Goal: Task Accomplishment & Management: Contribute content

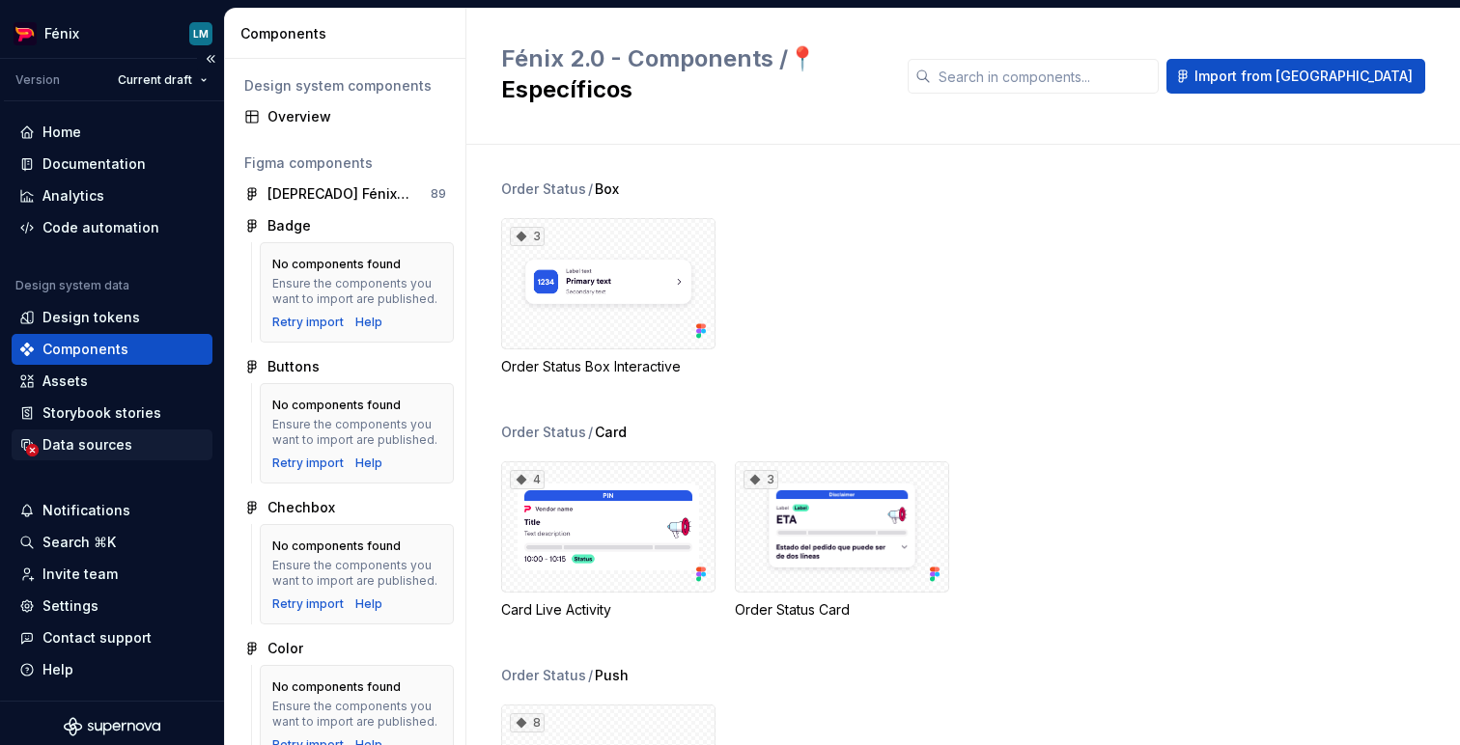
click at [114, 444] on div "Data sources" at bounding box center [87, 444] width 90 height 19
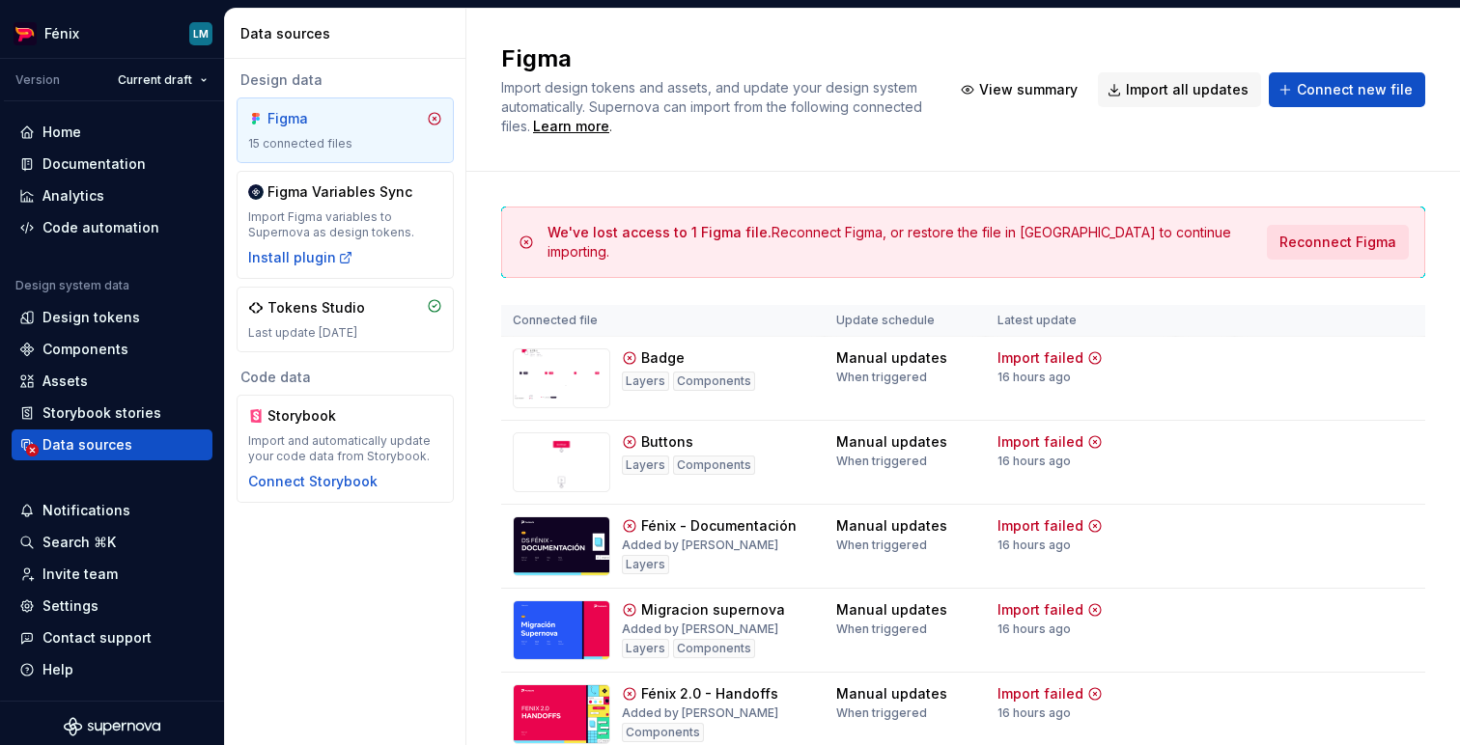
click at [1369, 245] on span "Reconnect Figma" at bounding box center [1337, 242] width 117 height 19
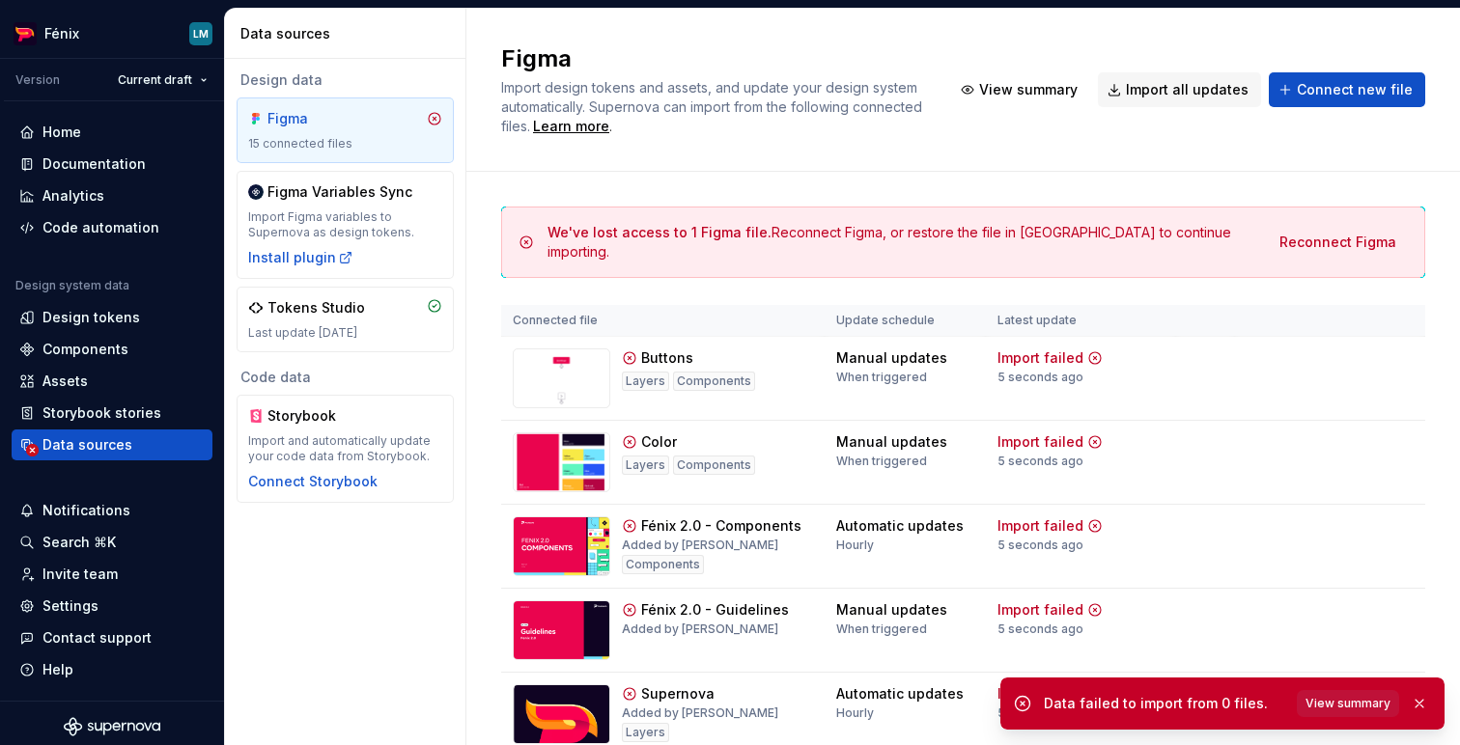
click at [1371, 706] on span "View summary" at bounding box center [1347, 703] width 85 height 15
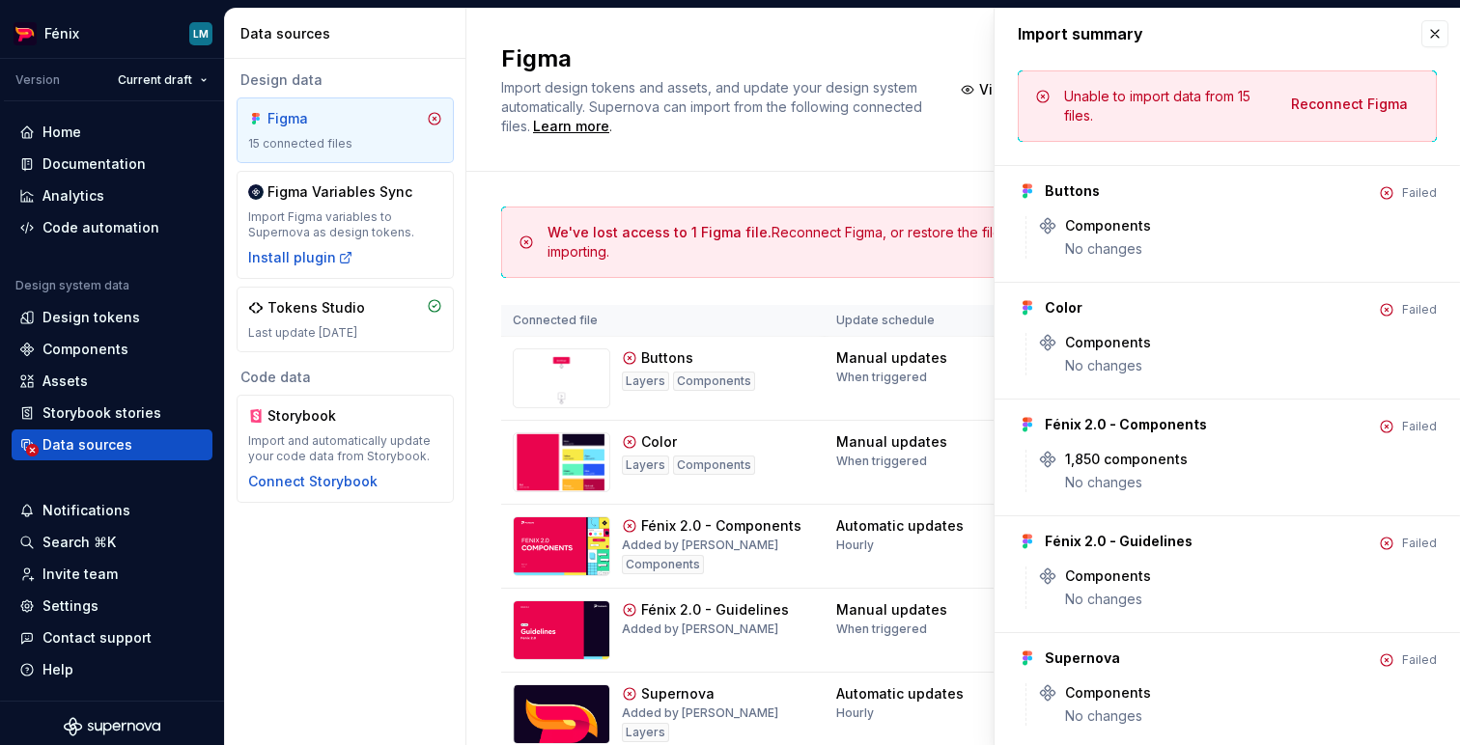
click at [1421, 46] on button "button" at bounding box center [1434, 33] width 27 height 27
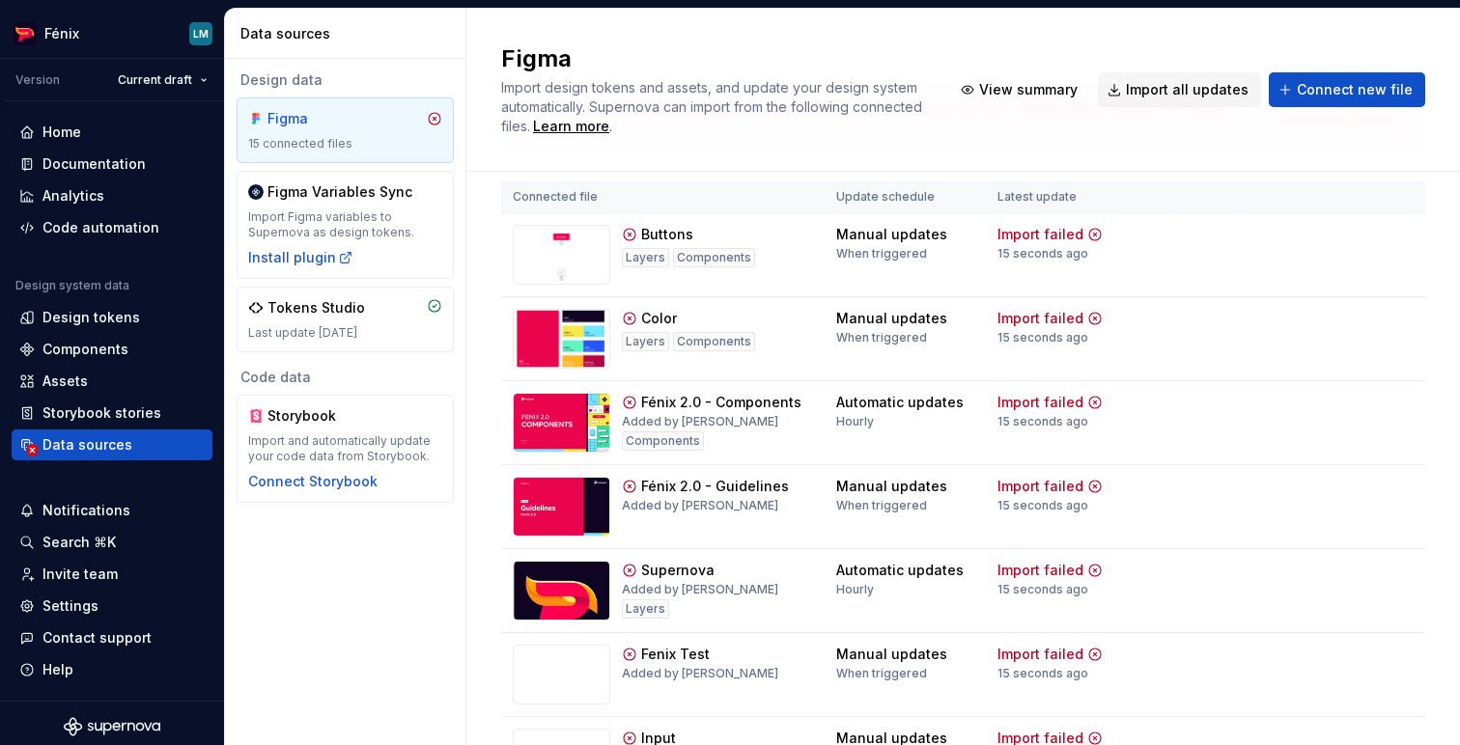
scroll to position [156, 0]
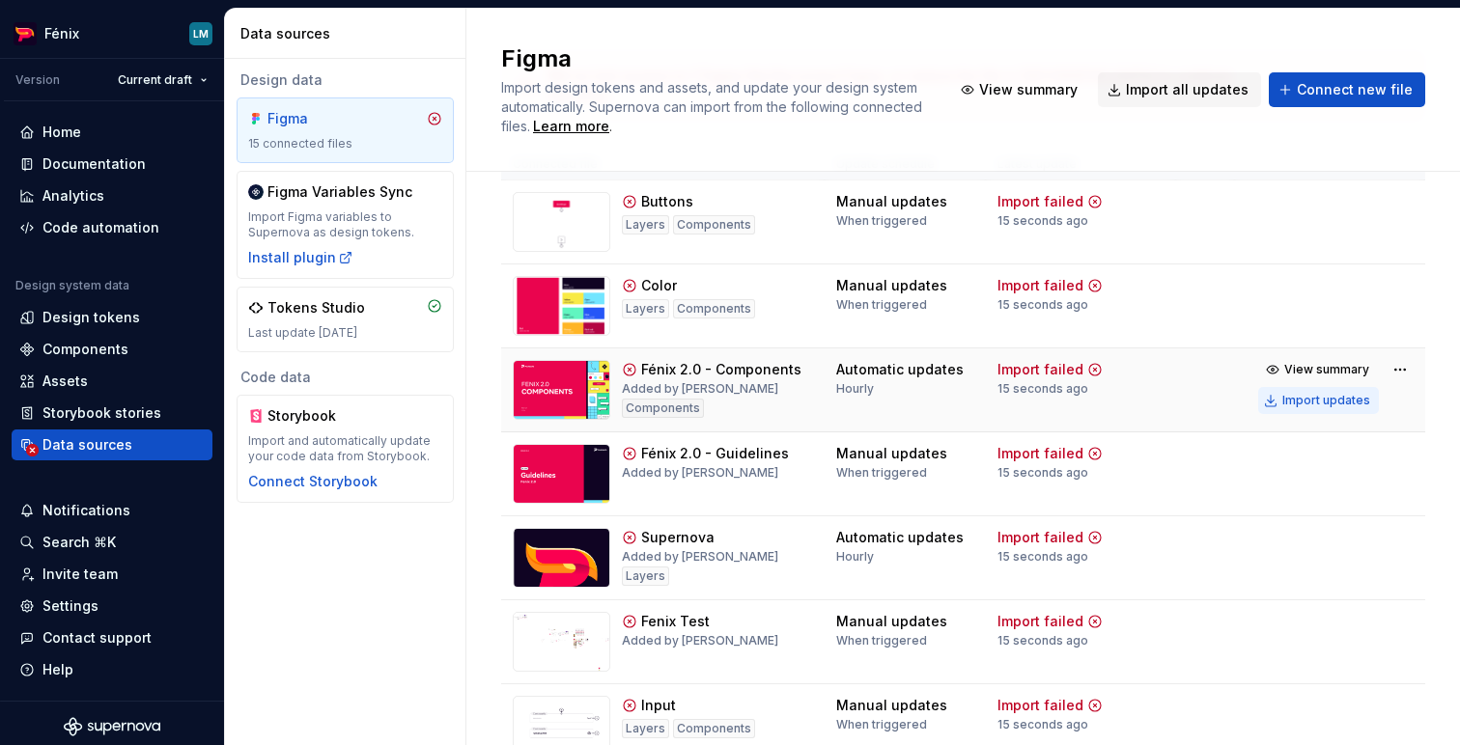
click at [1343, 400] on div "Import updates" at bounding box center [1326, 400] width 88 height 15
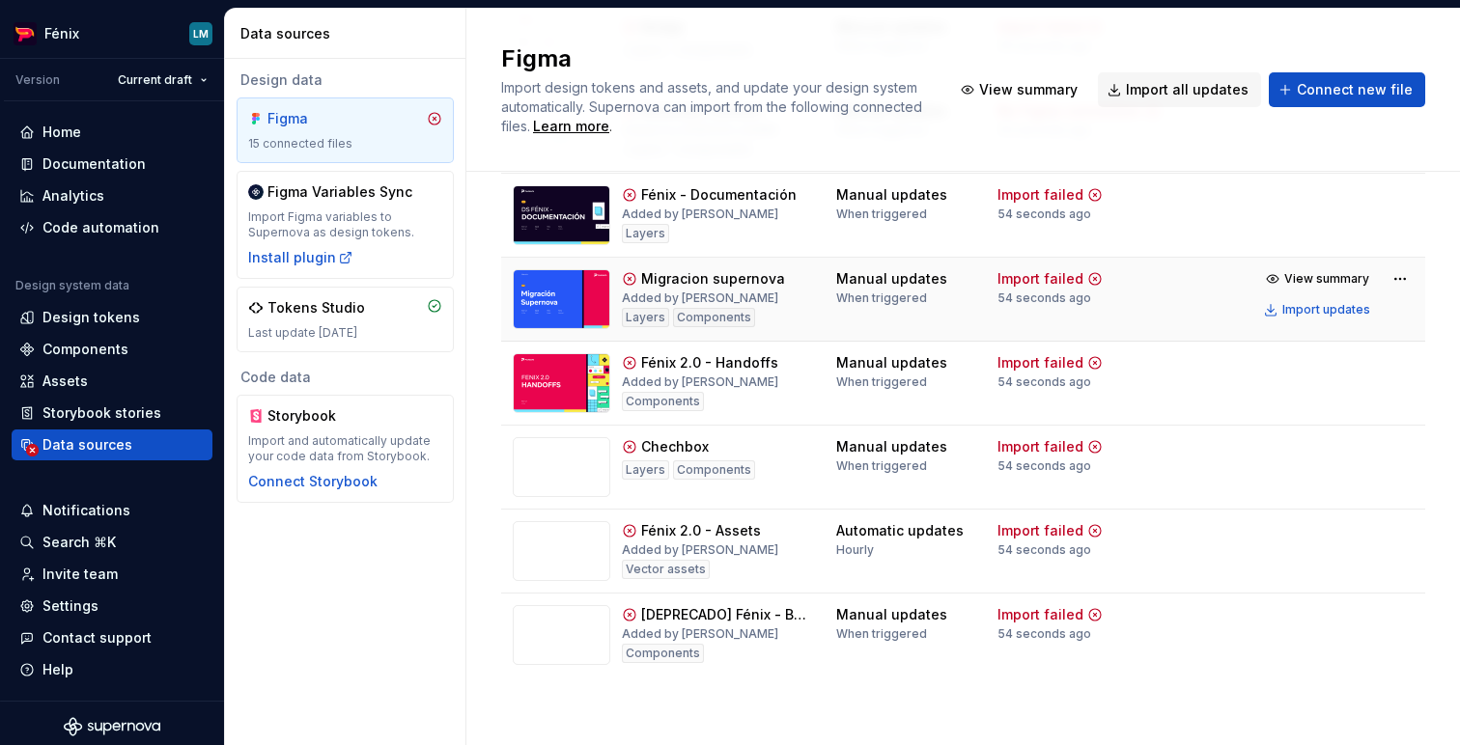
scroll to position [920, 0]
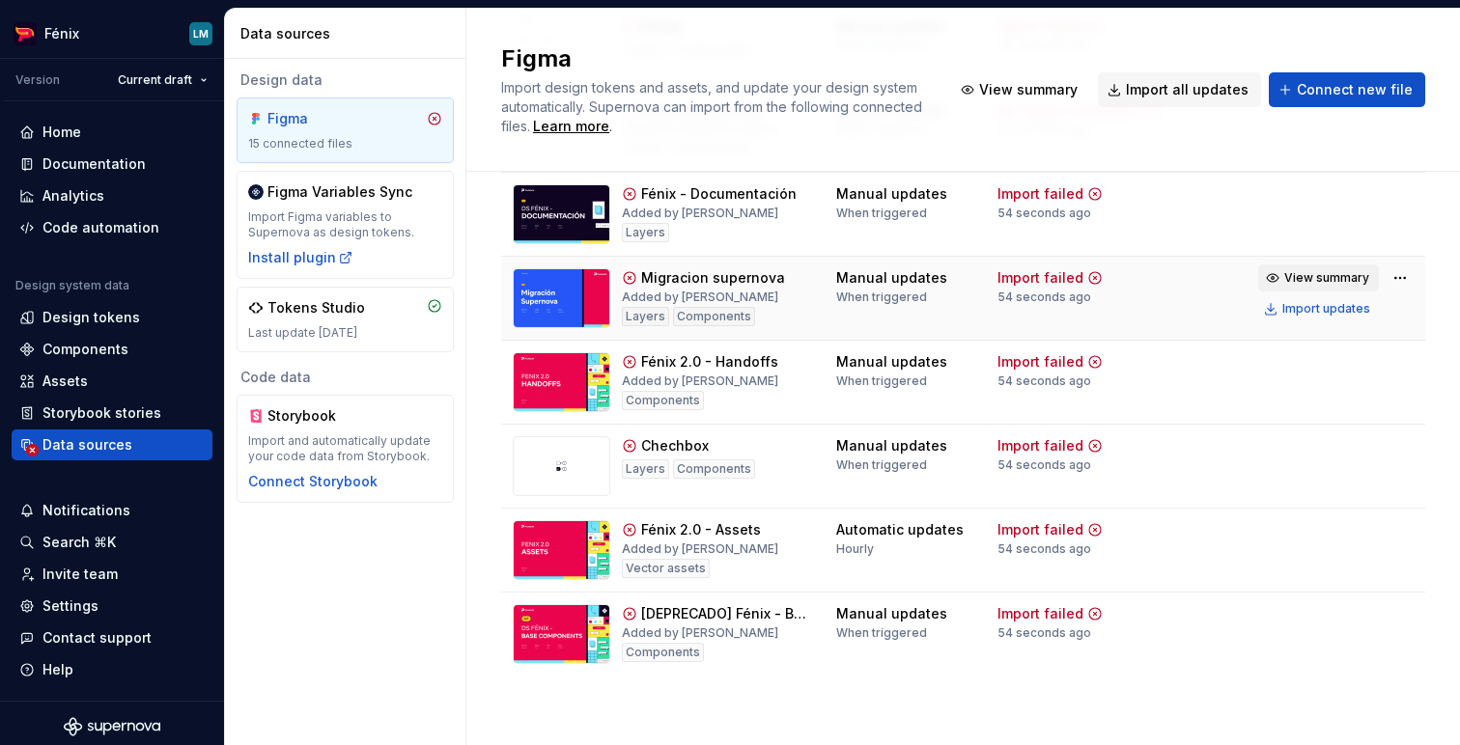
click at [1303, 278] on span "View summary" at bounding box center [1326, 277] width 85 height 15
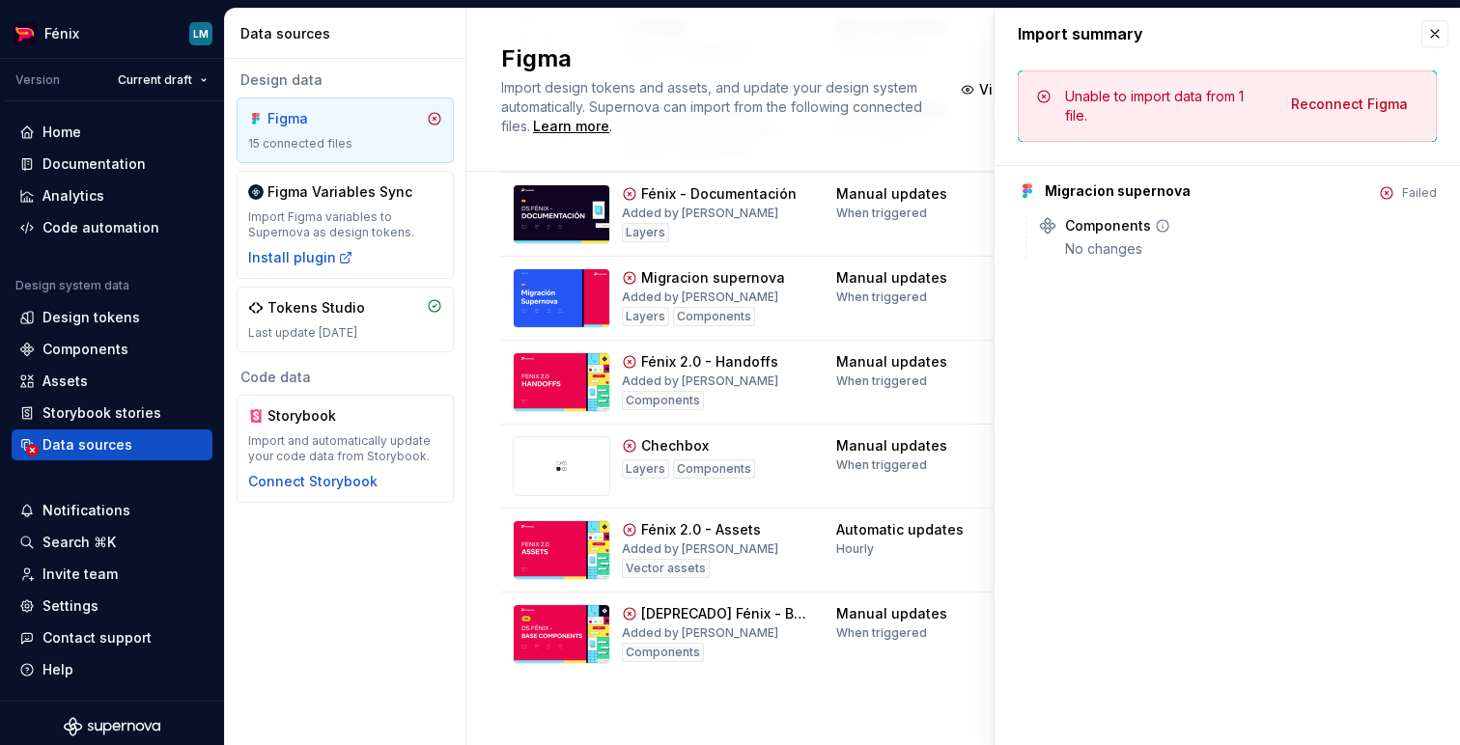
click at [1163, 224] on icon at bounding box center [1162, 225] width 15 height 15
click at [1443, 32] on button "button" at bounding box center [1434, 33] width 27 height 27
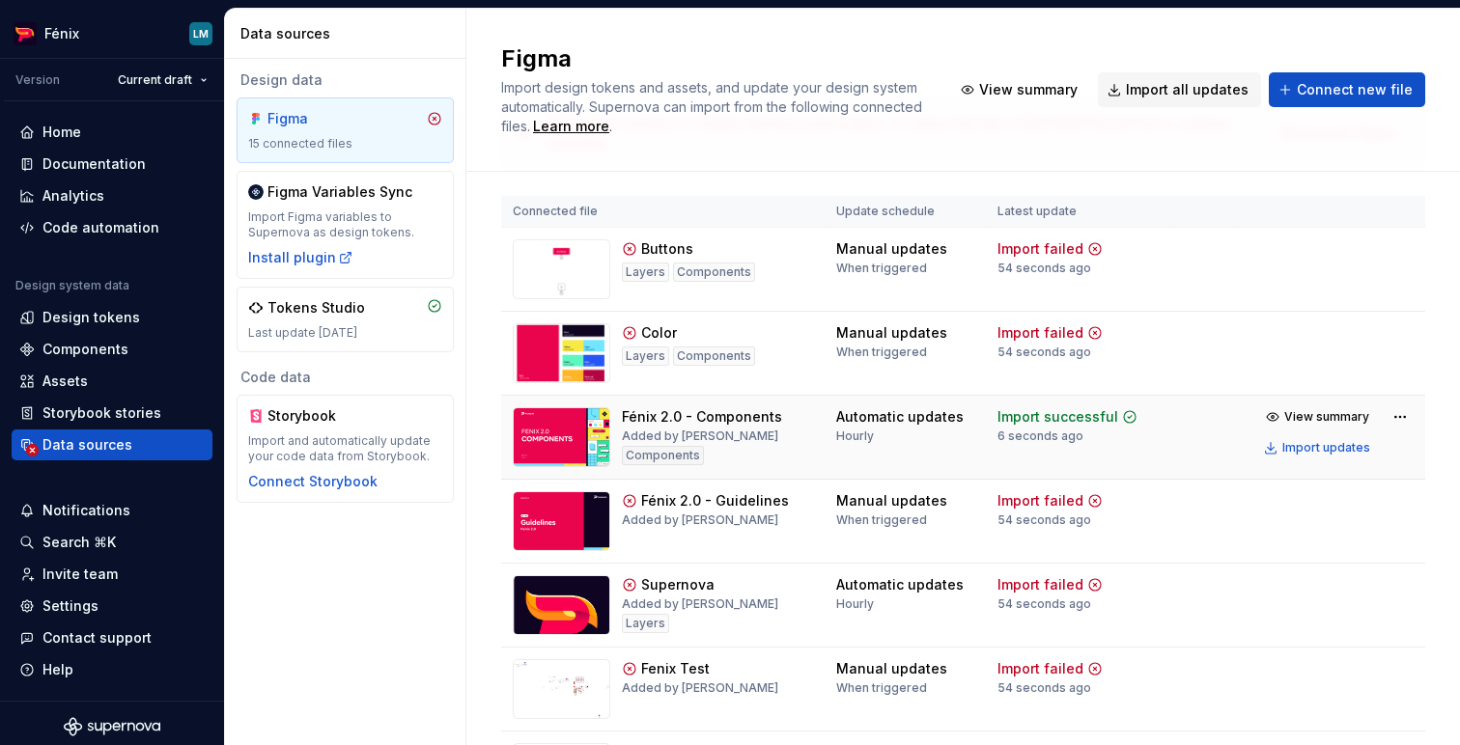
scroll to position [105, 0]
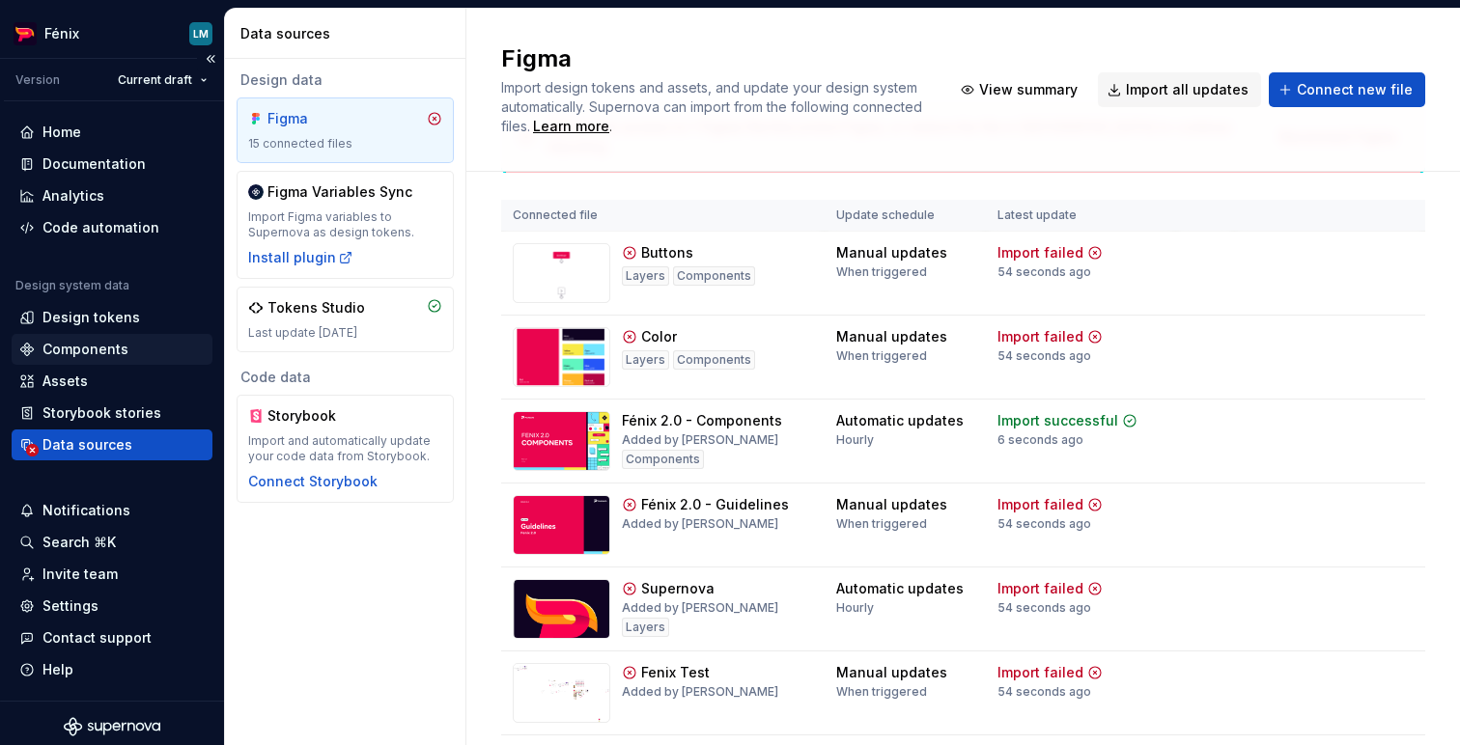
click at [130, 350] on div "Components" at bounding box center [111, 349] width 185 height 19
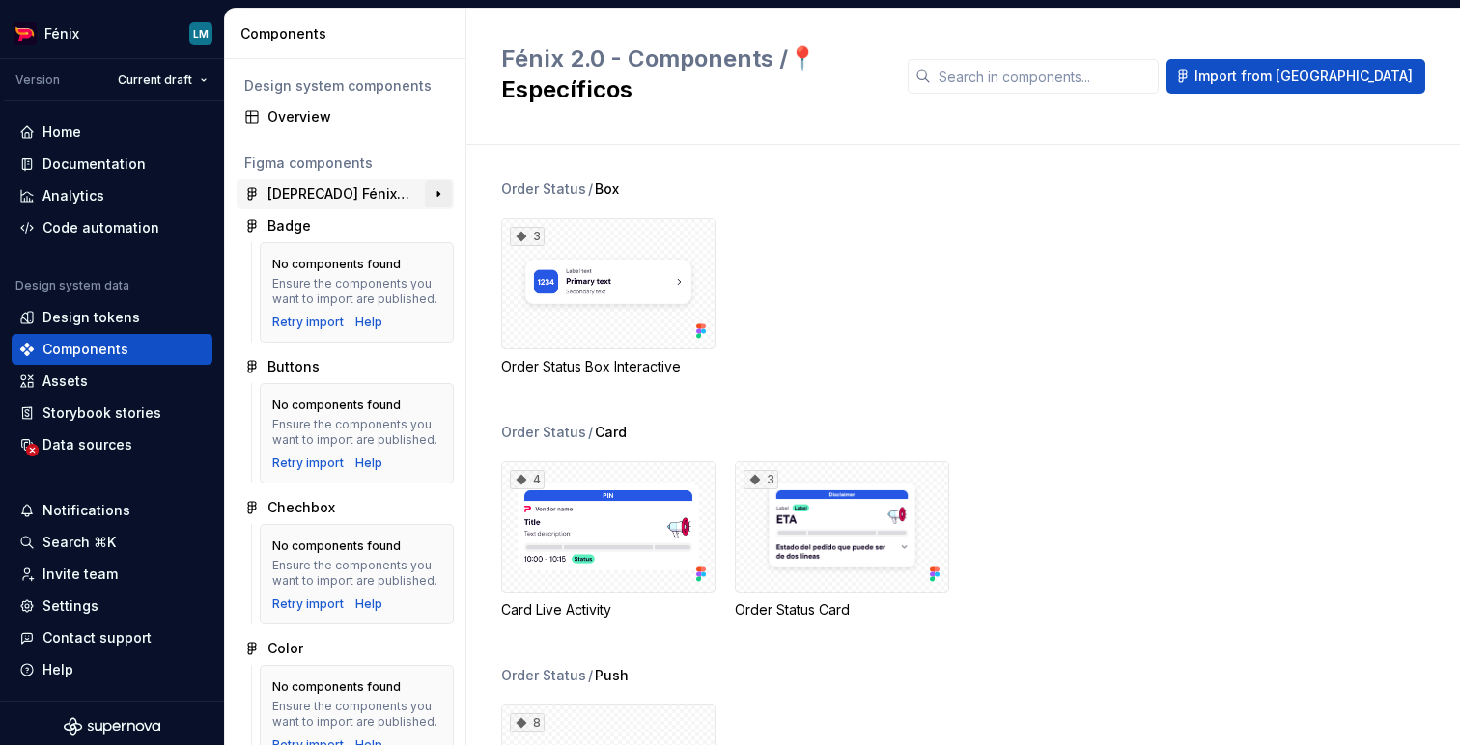
click at [431, 198] on button "button" at bounding box center [438, 194] width 27 height 27
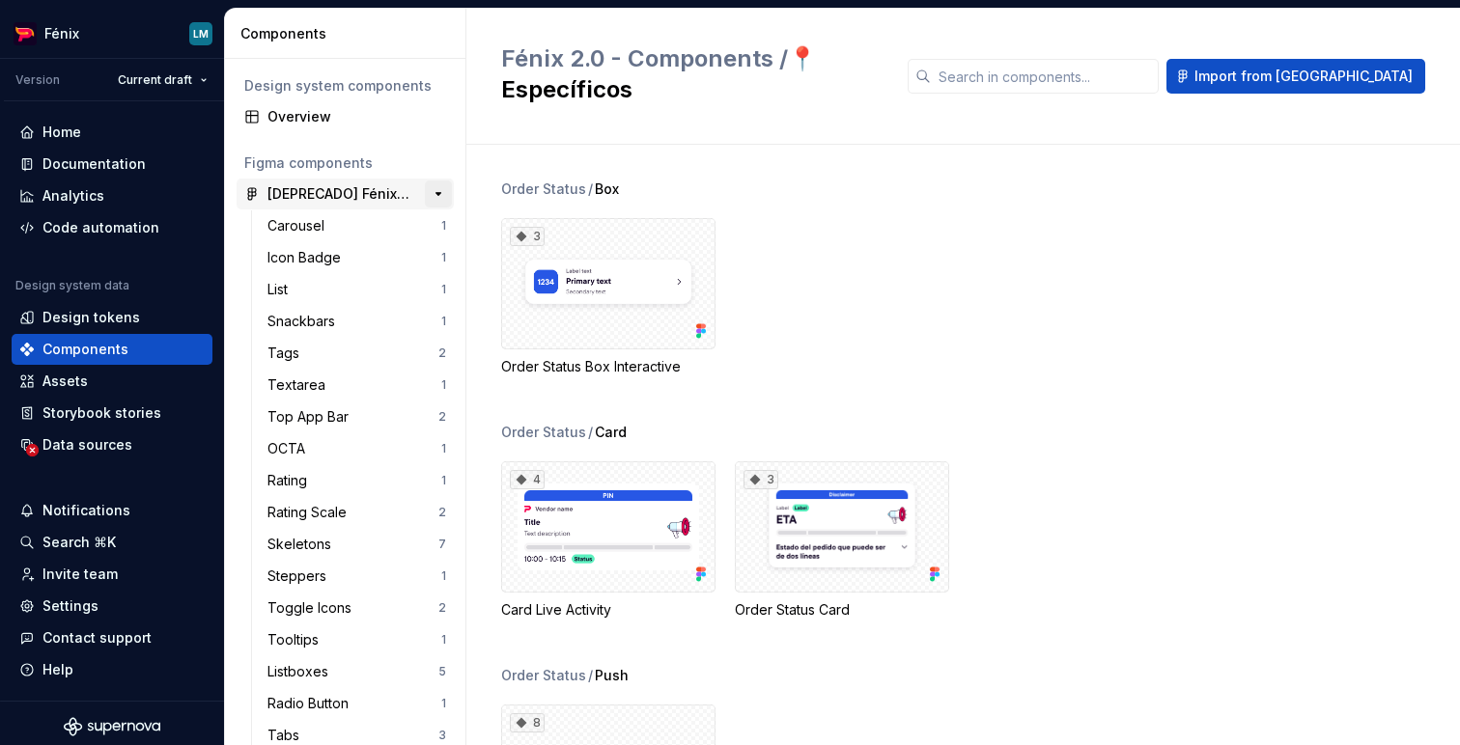
click at [426, 192] on button "button" at bounding box center [438, 194] width 27 height 27
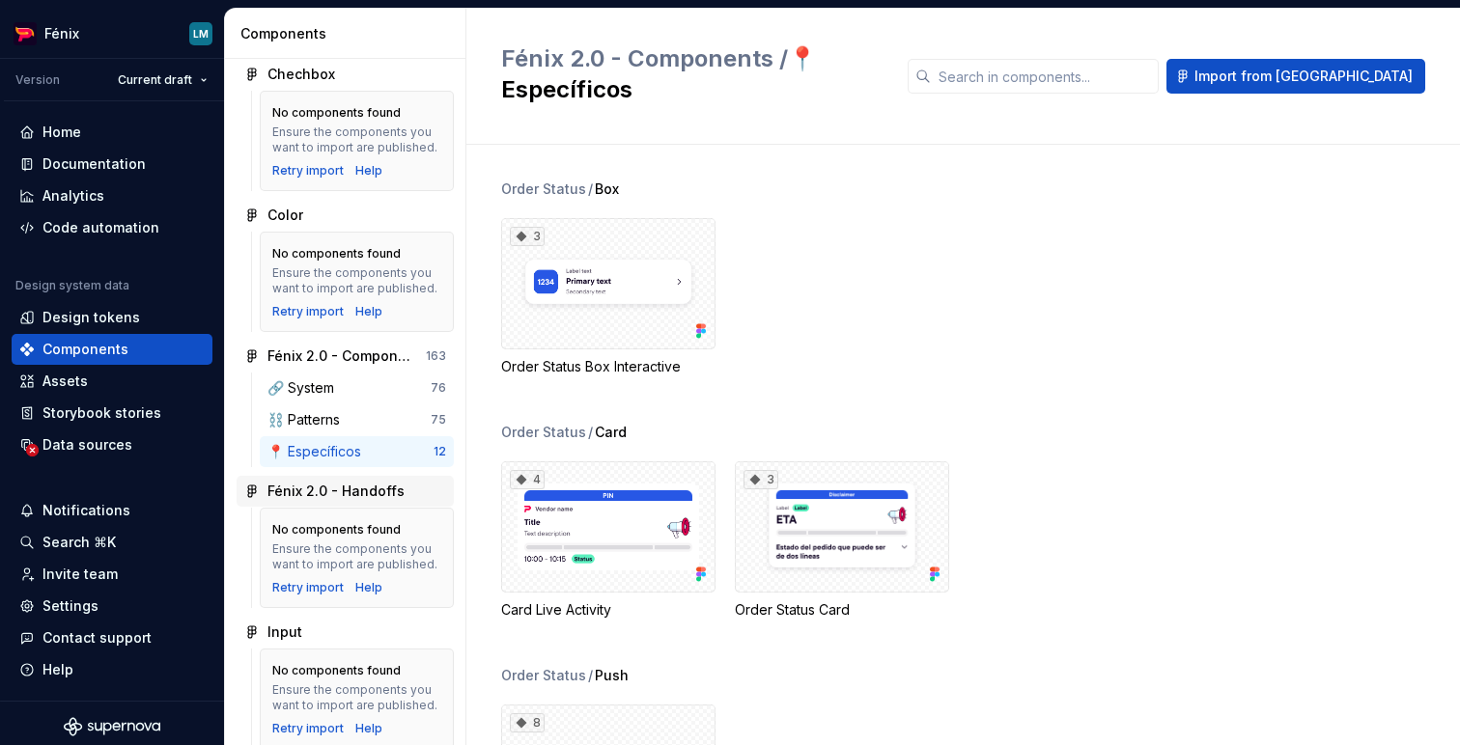
scroll to position [430, 0]
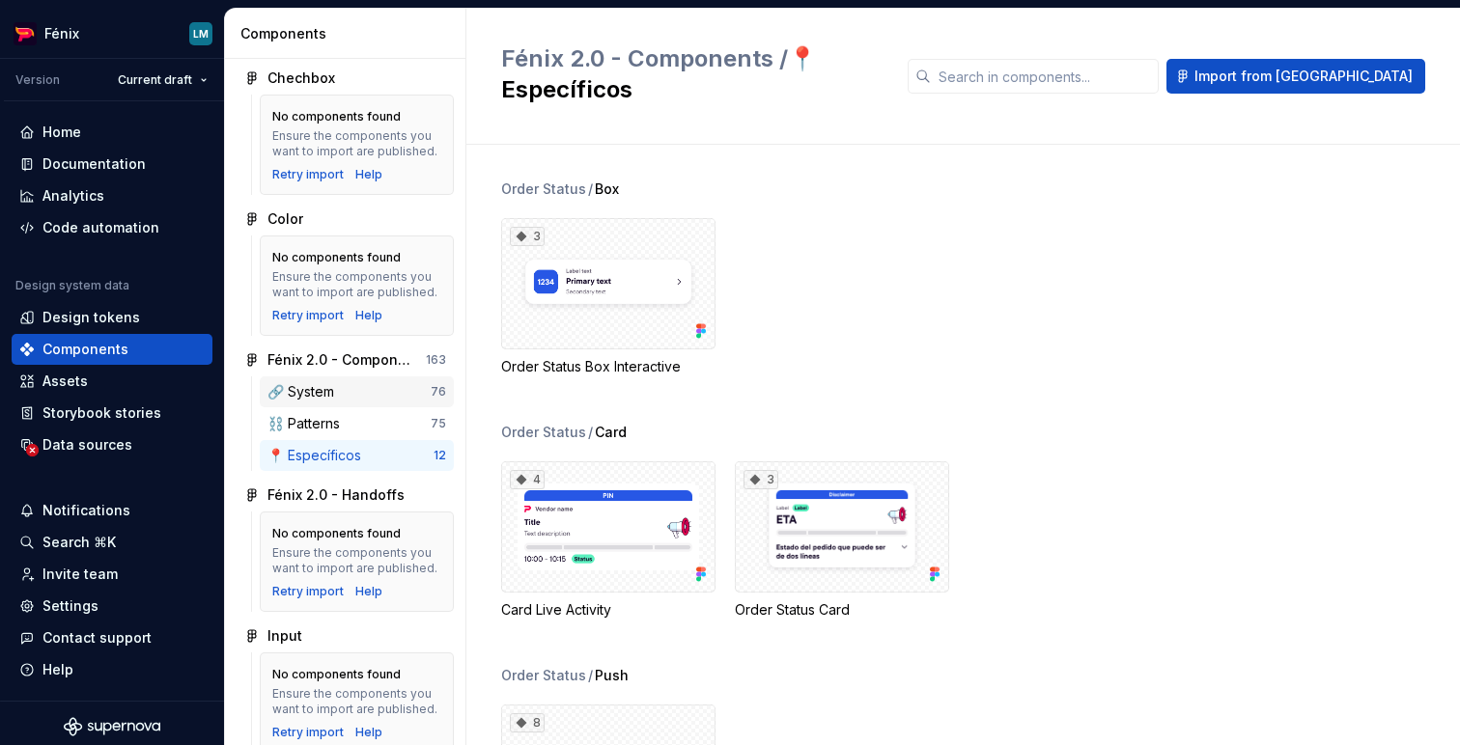
click at [357, 402] on div "🔗 System" at bounding box center [348, 391] width 163 height 19
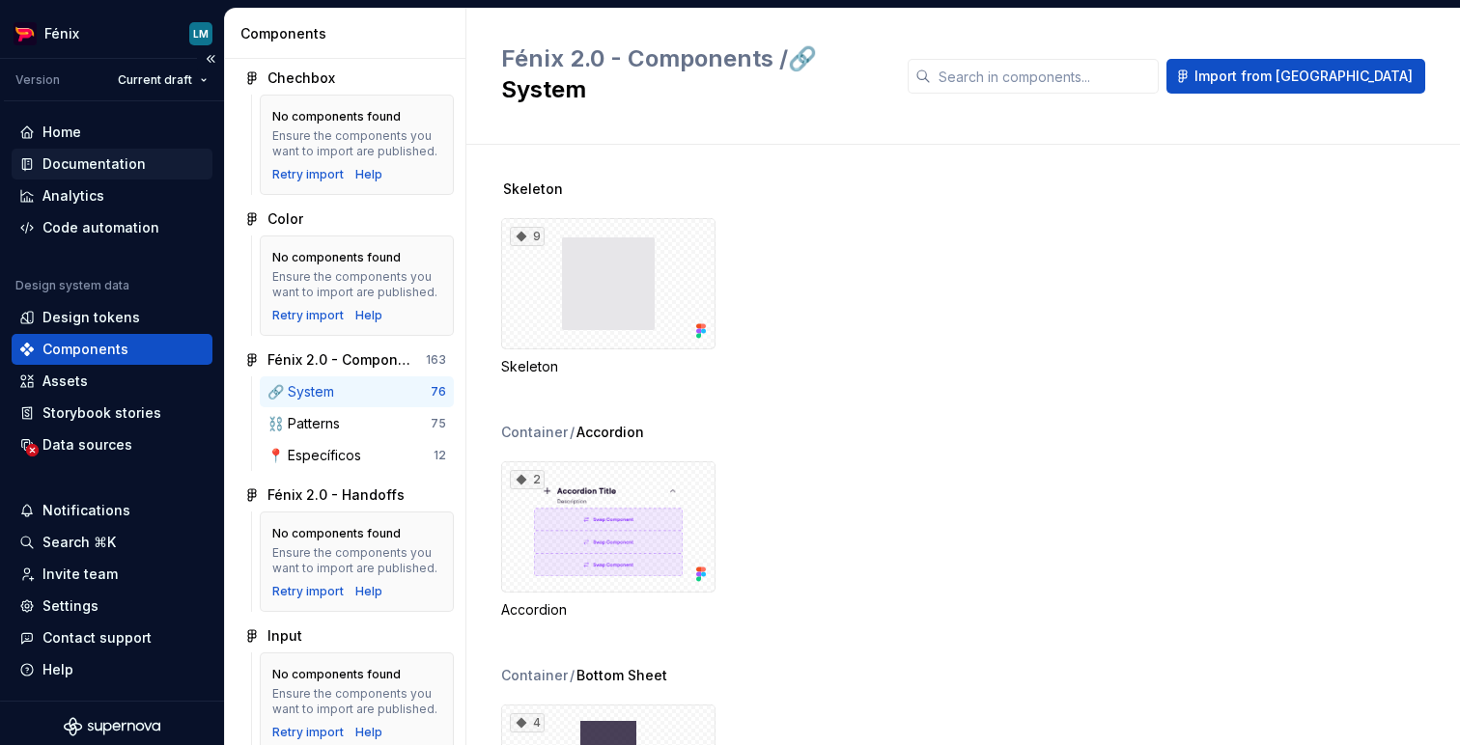
click at [129, 161] on div "Documentation" at bounding box center [93, 163] width 103 height 19
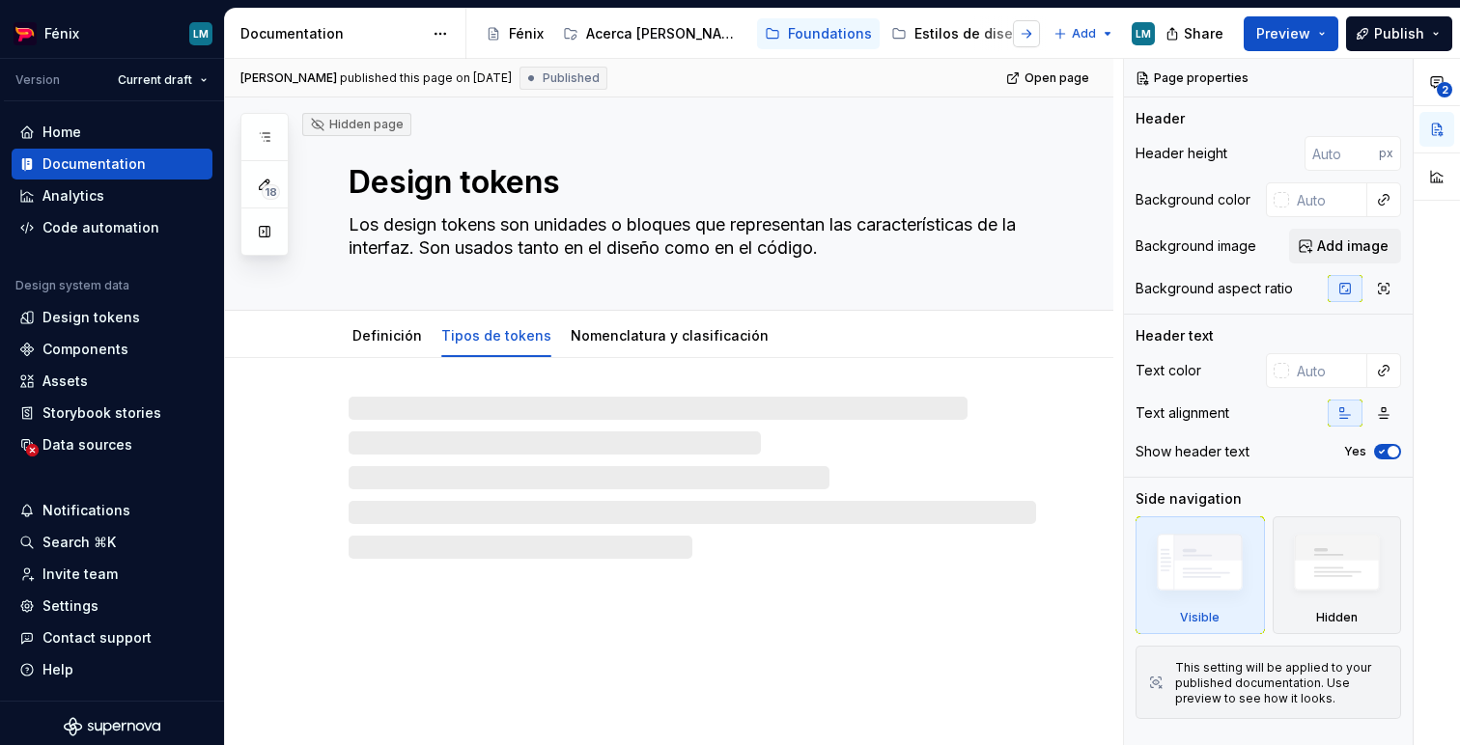
click at [1023, 40] on button "button" at bounding box center [1026, 33] width 27 height 27
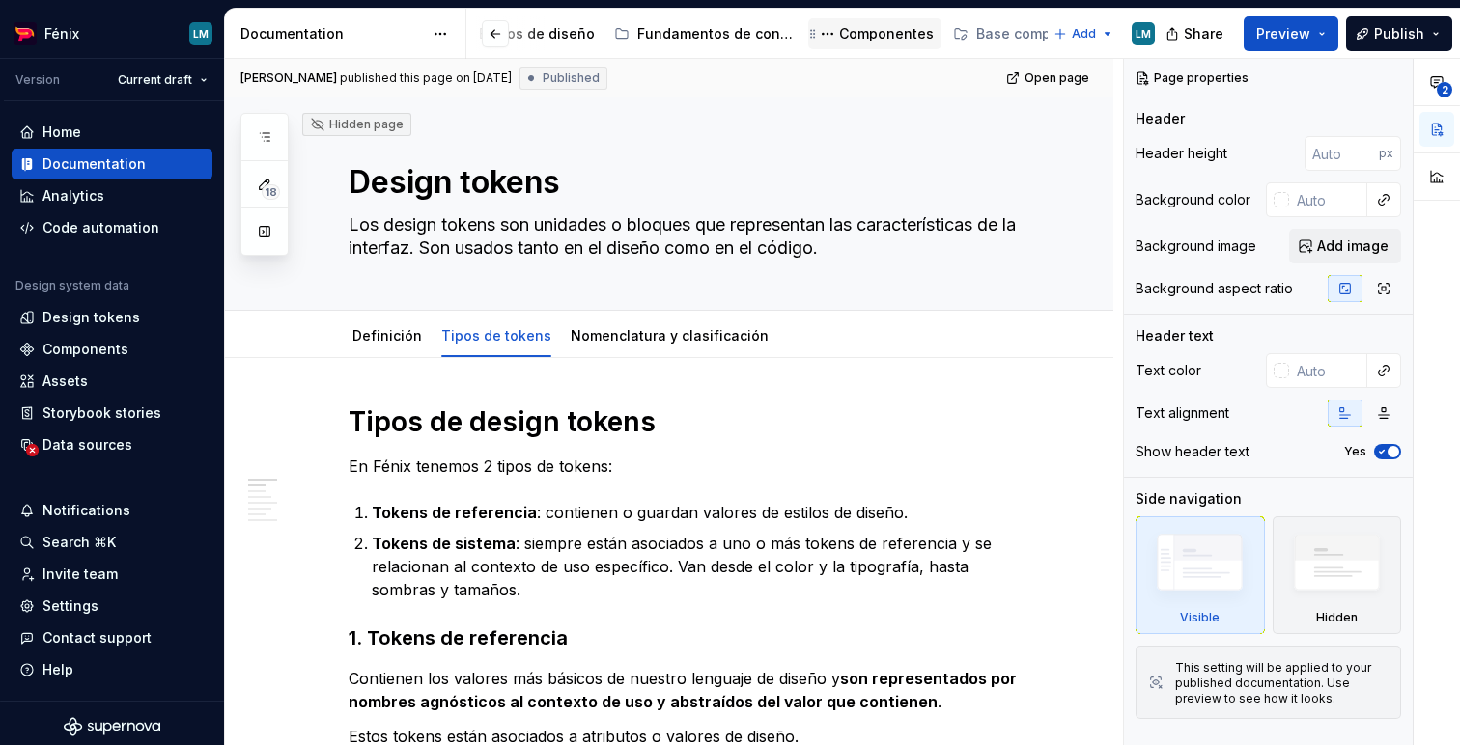
click at [839, 37] on div "Componentes" at bounding box center [886, 33] width 95 height 19
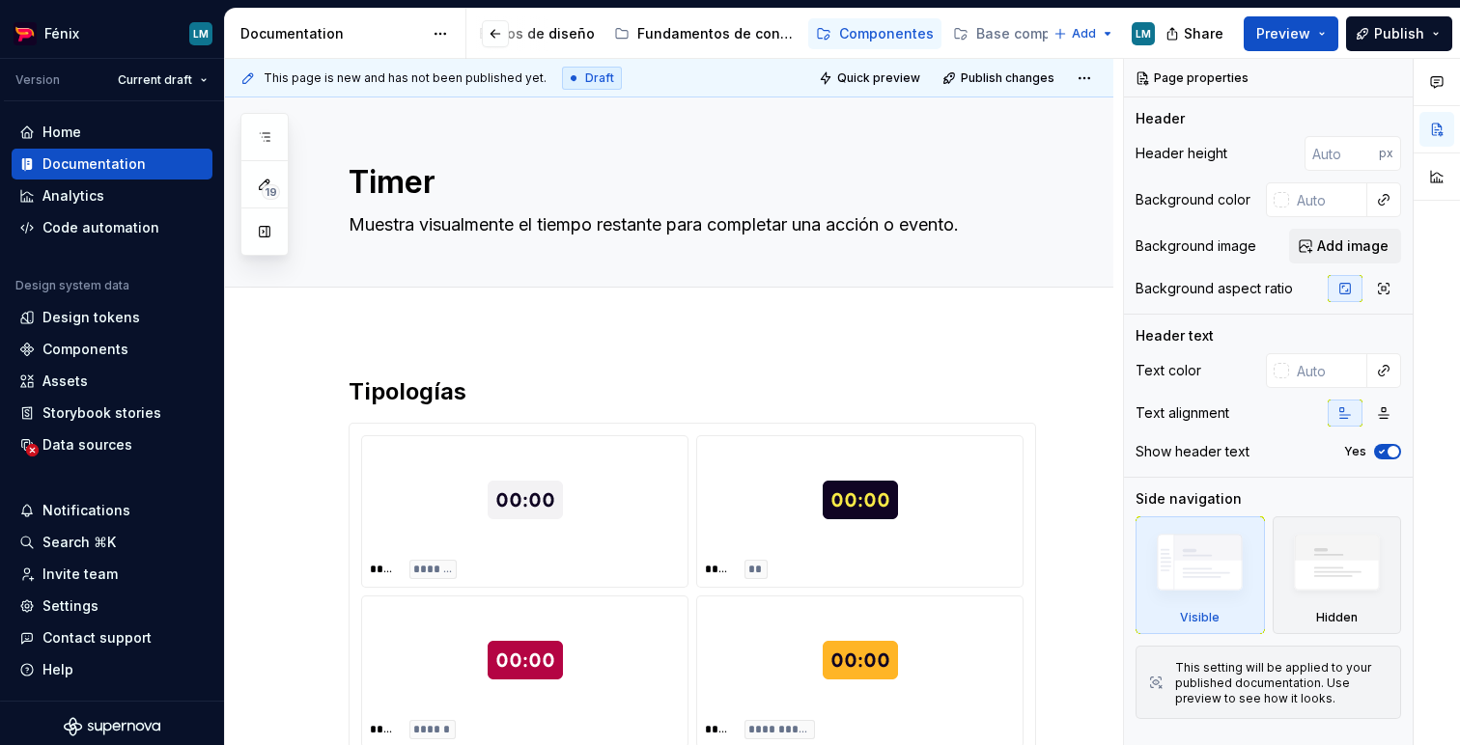
type textarea "*"
